Goal: Find specific page/section: Find specific page/section

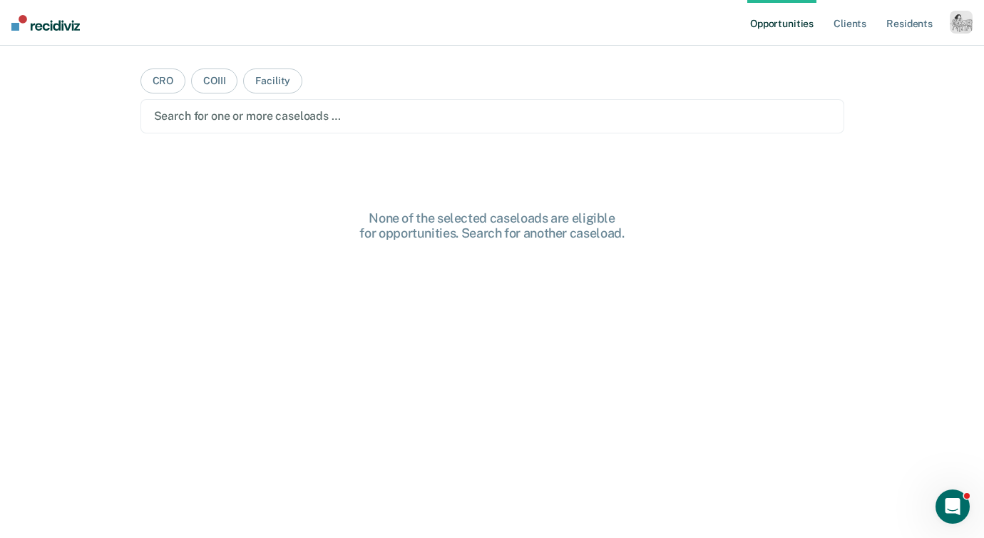
click at [963, 13] on div "button" at bounding box center [961, 22] width 23 height 23
click at [852, 52] on link "Profile" at bounding box center [904, 58] width 115 height 12
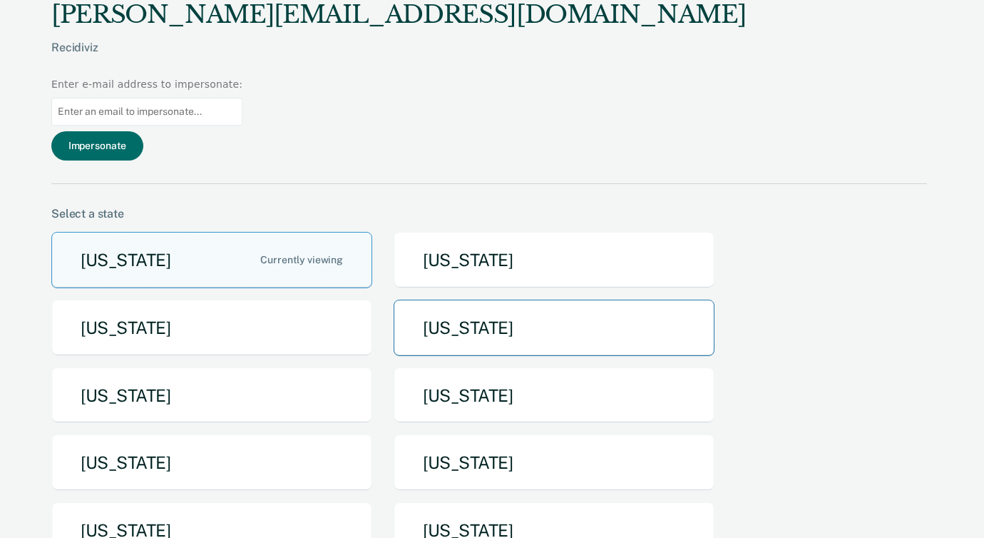
click at [484, 300] on button "[US_STATE]" at bounding box center [554, 328] width 321 height 56
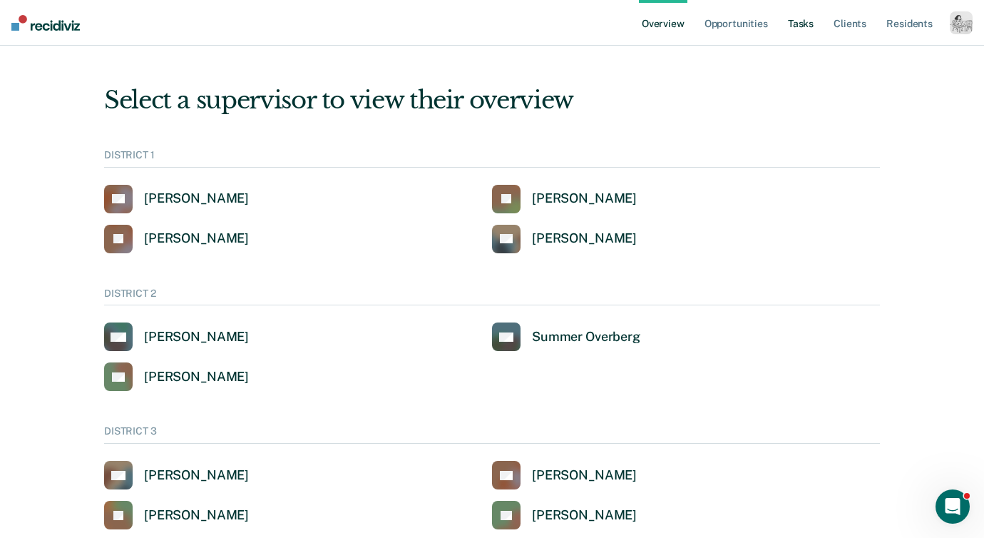
click at [799, 22] on link "Tasks" at bounding box center [800, 23] width 31 height 46
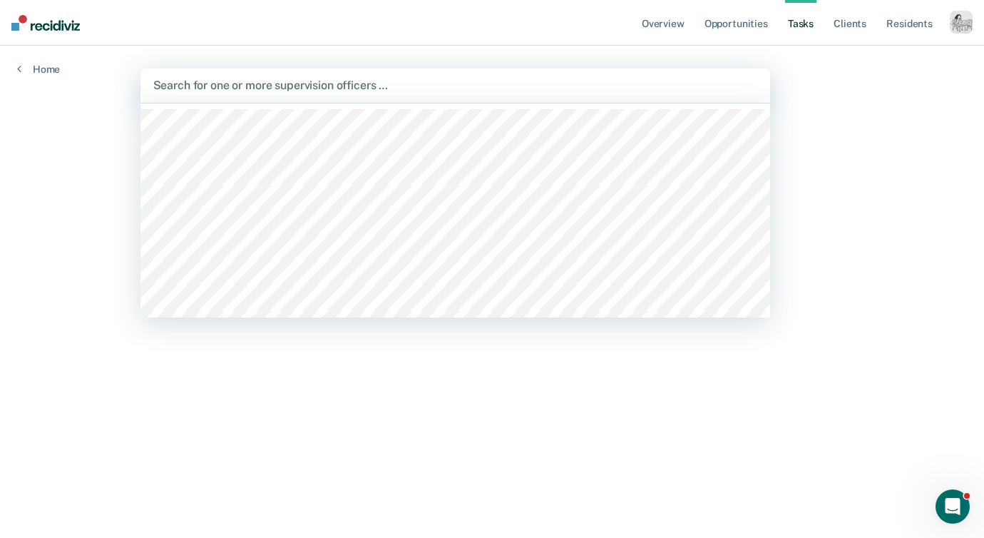
click at [434, 91] on div at bounding box center [455, 85] width 604 height 16
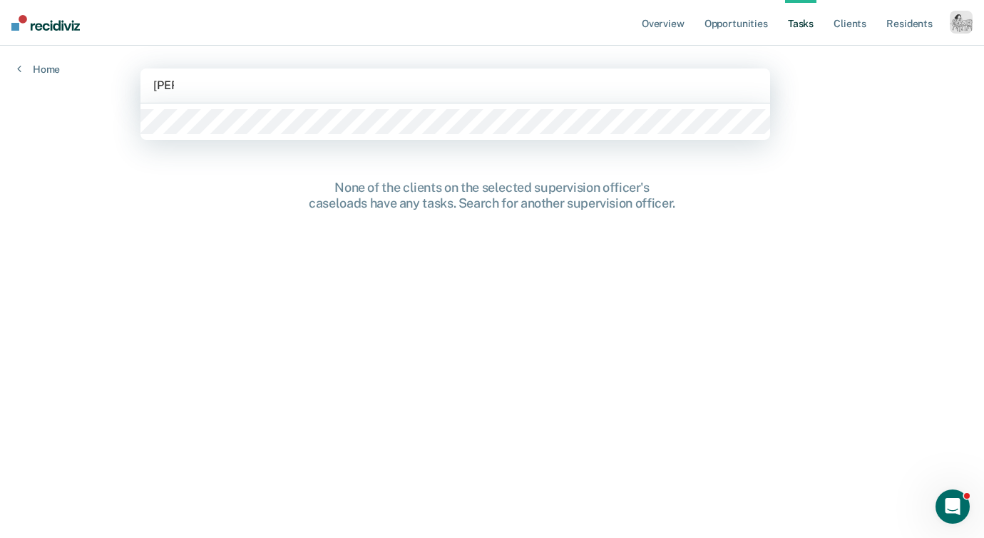
type input "flore"
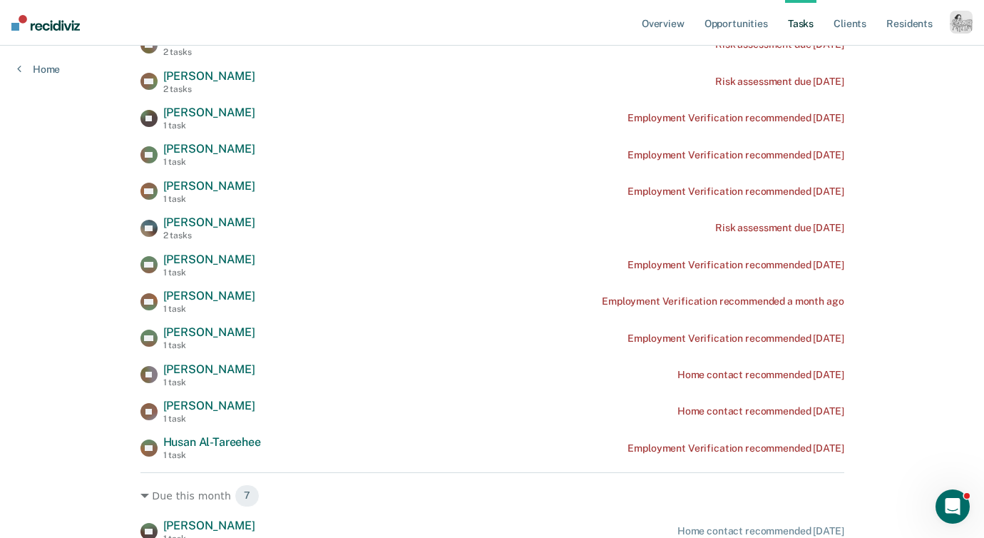
scroll to position [327, 0]
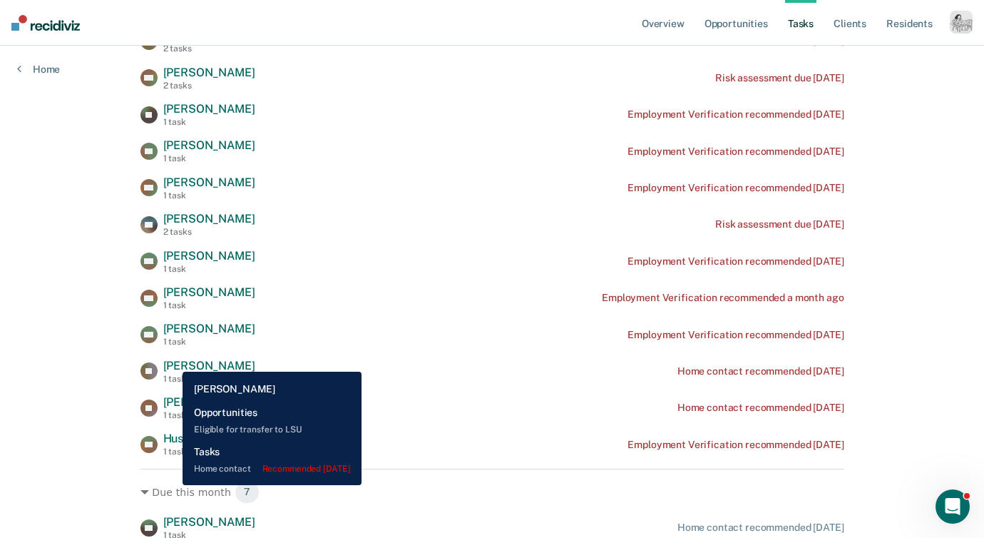
click at [172, 361] on span "[PERSON_NAME]" at bounding box center [209, 366] width 92 height 14
